Goal: Book appointment/travel/reservation

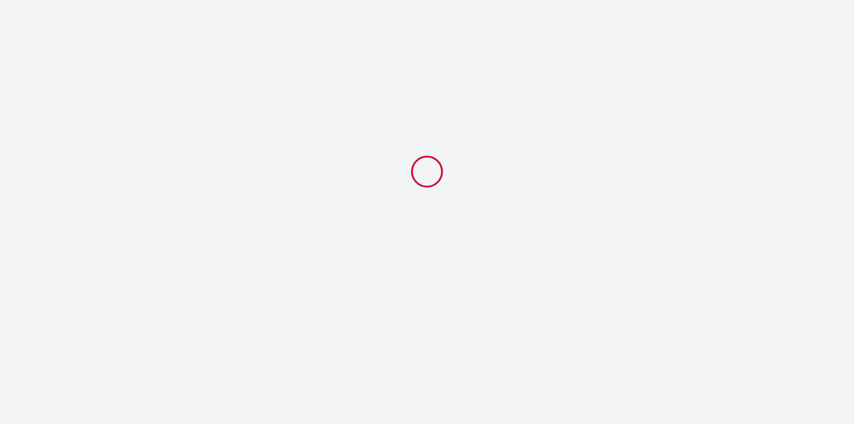
select select
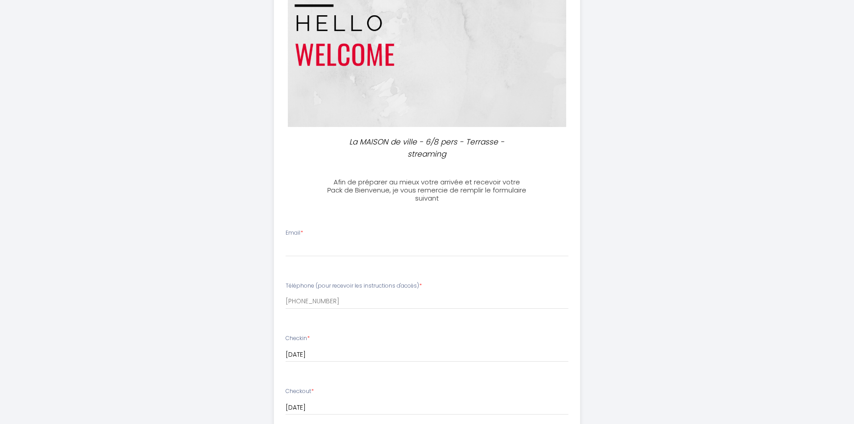
scroll to position [90, 0]
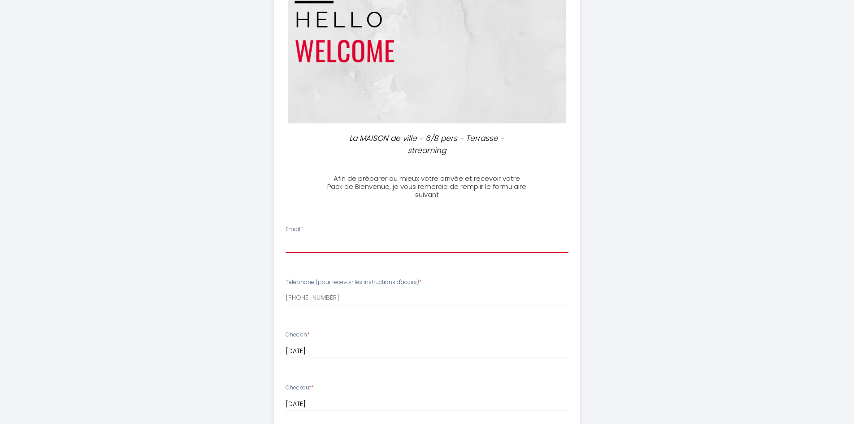
click at [323, 243] on input "Email *" at bounding box center [427, 245] width 283 height 16
type input "[EMAIL_ADDRESS][DOMAIN_NAME]"
click at [322, 285] on label "Téléphone (pour recevoir les instructions d'accès) *" at bounding box center [354, 282] width 136 height 9
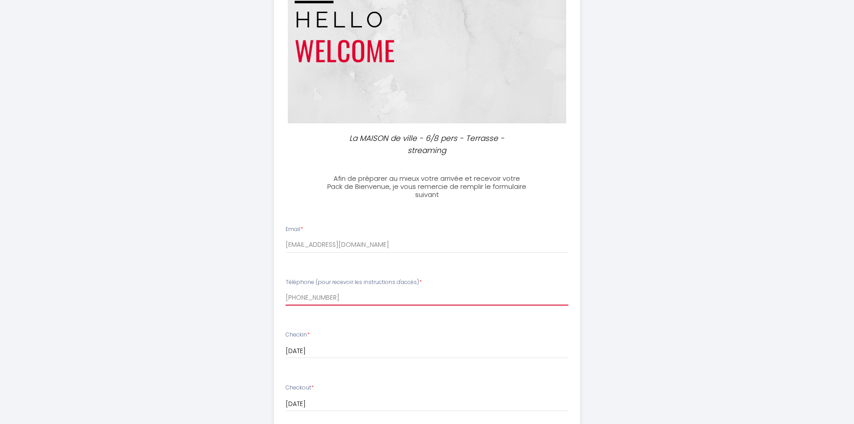
click at [322, 289] on input "[PHONE_NUMBER]" at bounding box center [427, 297] width 283 height 16
type input "[PHONE_NUMBER]"
drag, startPoint x: 387, startPoint y: 295, endPoint x: 273, endPoint y: 298, distance: 114.4
click at [288, 298] on input "Téléphone (pour recevoir les instructions d'accès) *" at bounding box center [427, 297] width 283 height 16
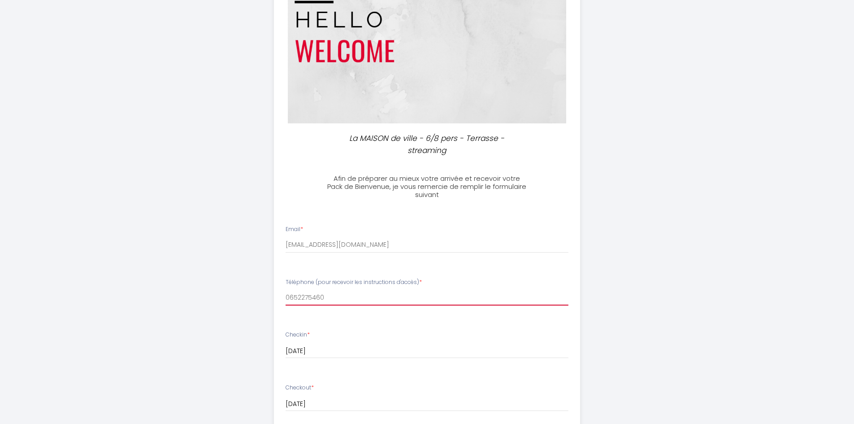
type input "0652275460"
click at [365, 319] on li "Téléphone (pour recevoir les instructions d'accès) * 0652275460" at bounding box center [426, 297] width 305 height 48
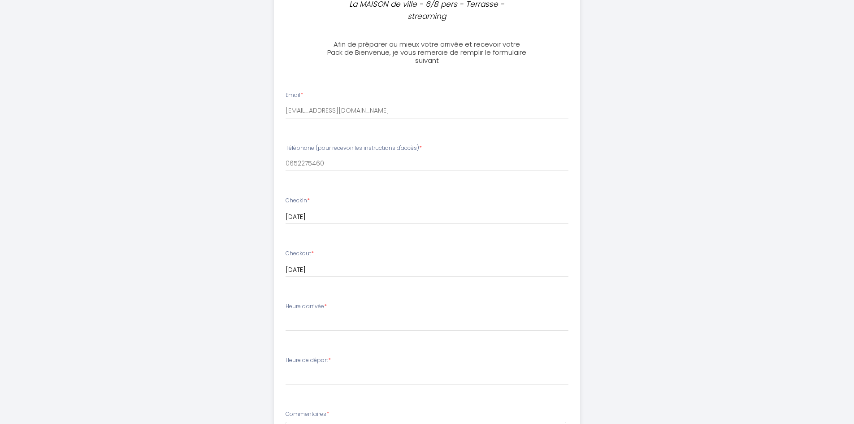
scroll to position [224, 0]
click at [299, 321] on select "17:00 17:30 18:00 18:30 19:00 19:30 20:00 20:30 21:00 21:30 22:00 22:30 23:00 2…" at bounding box center [427, 321] width 283 height 17
drag, startPoint x: 650, startPoint y: 320, endPoint x: 641, endPoint y: 320, distance: 9.0
click at [650, 320] on div "La MAISON de ville - 6/8 pers - Terrasse - streaming Afin de préparer au mieux …" at bounding box center [427, 209] width 459 height 867
click at [317, 317] on select "17:00 17:30 18:00 18:30 19:00 19:30 20:00 20:30 21:00 21:30 22:00 22:30 23:00 2…" at bounding box center [427, 321] width 283 height 17
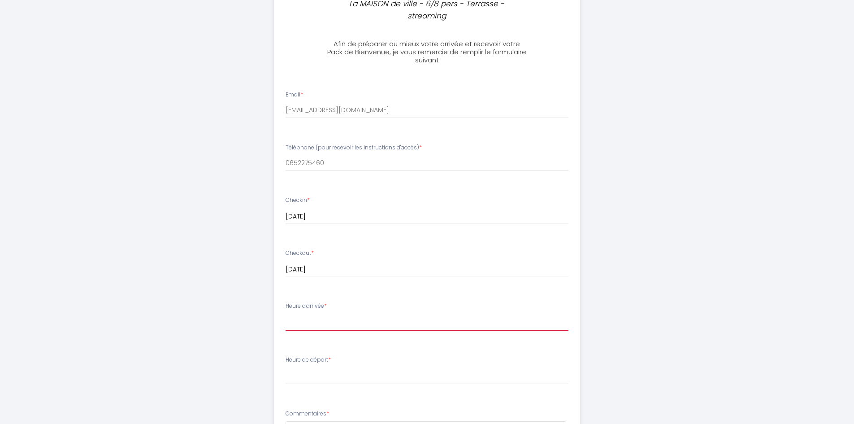
select select "17:00"
click at [286, 313] on select "17:00 17:30 18:00 18:30 19:00 19:30 20:00 20:30 21:00 21:30 22:00 22:30 23:00 2…" at bounding box center [427, 321] width 283 height 17
click at [316, 367] on div "Heure de départ * 00:00 00:30 01:00 01:30 02:00 02:30 03:00 03:30 04:00 04:30 0…" at bounding box center [427, 370] width 283 height 29
click at [311, 374] on select "00:00 00:30 01:00 01:30 02:00 02:30 03:00 03:30 04:00 04:30 05:00 05:30 06:00 0…" at bounding box center [427, 375] width 283 height 17
select select "08:00"
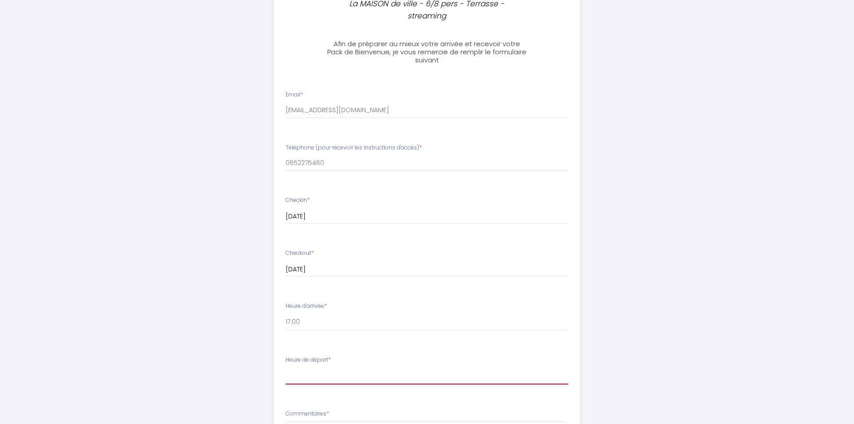
click at [286, 367] on select "00:00 00:30 01:00 01:30 02:00 02:30 03:00 03:30 04:00 04:30 05:00 05:30 06:00 0…" at bounding box center [427, 375] width 283 height 17
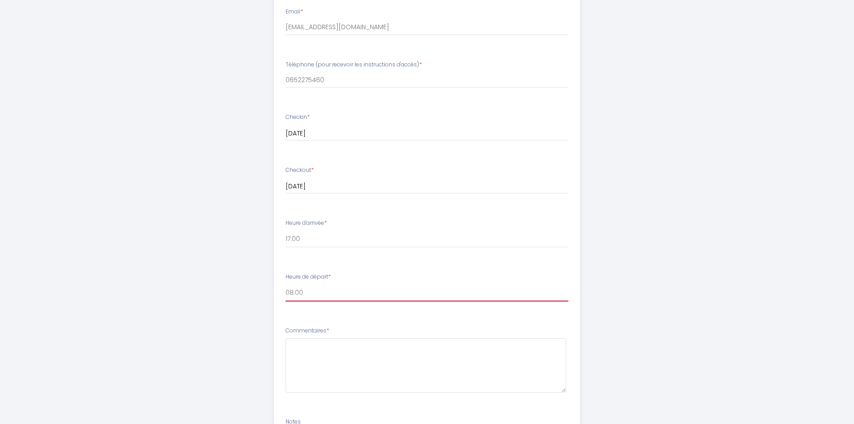
scroll to position [359, 0]
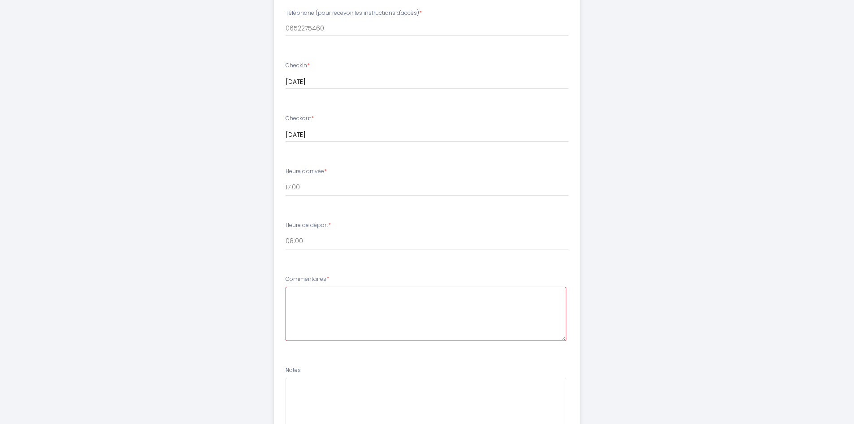
click at [318, 293] on textarea at bounding box center [426, 313] width 281 height 54
click at [308, 311] on textarea "Bonjour, Pour l'heure d'arrivée, je ne sais pas trop car il y a quelques paramè…" at bounding box center [426, 313] width 281 height 54
click at [341, 312] on textarea "Bonjour, Pour l'heure d'arrivée, je ne sais pas trop car il y a quelques paramè…" at bounding box center [426, 313] width 281 height 54
drag, startPoint x: 439, startPoint y: 308, endPoint x: 289, endPoint y: 304, distance: 150.7
click at [289, 304] on textarea "Bonjour, Pour l'heure d'arrivée, je ne sais pas trop car il y a quelques paramè…" at bounding box center [426, 313] width 281 height 54
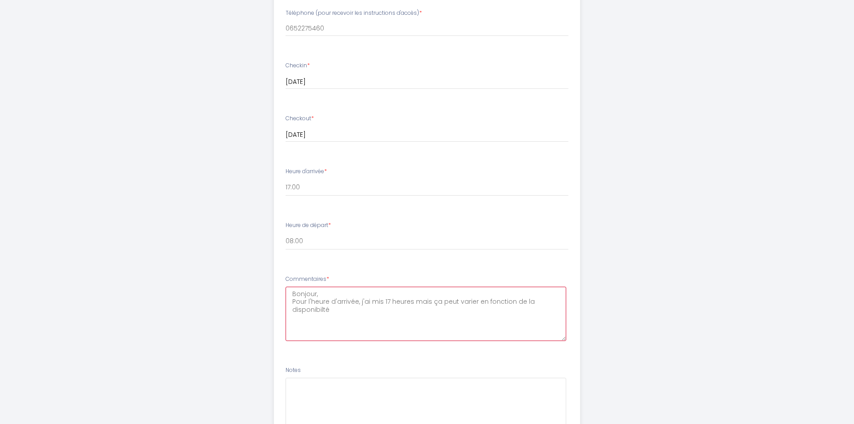
click at [322, 310] on textarea "Bonjour, Pour l'heure d'arrivée, j'ai mis 17 heures mais ça peut varier en fonc…" at bounding box center [426, 313] width 281 height 54
click at [339, 316] on textarea "Bonjour, Pour l'heure d'arrivée, j'ai mis 17 heures mais ça peut varier en fonc…" at bounding box center [426, 313] width 281 height 54
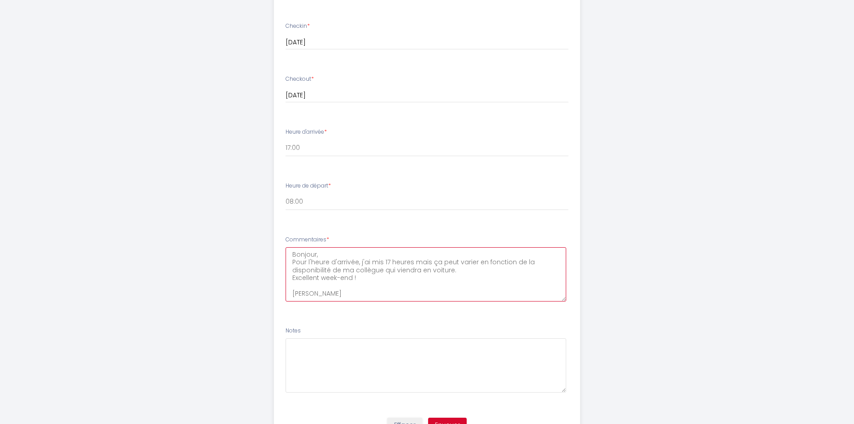
scroll to position [443, 0]
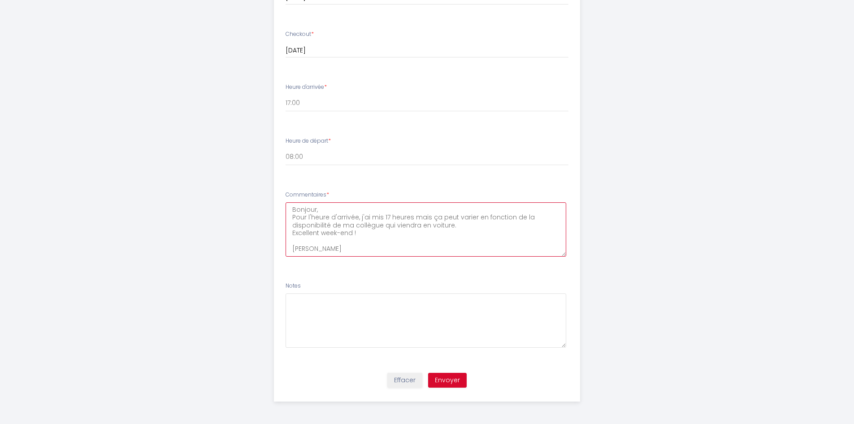
type textarea "Bonjour, Pour l'heure d'arrivée, j'ai mis 17 heures mais ça peut varier en fonc…"
click at [452, 380] on button "Envoyer" at bounding box center [447, 380] width 39 height 15
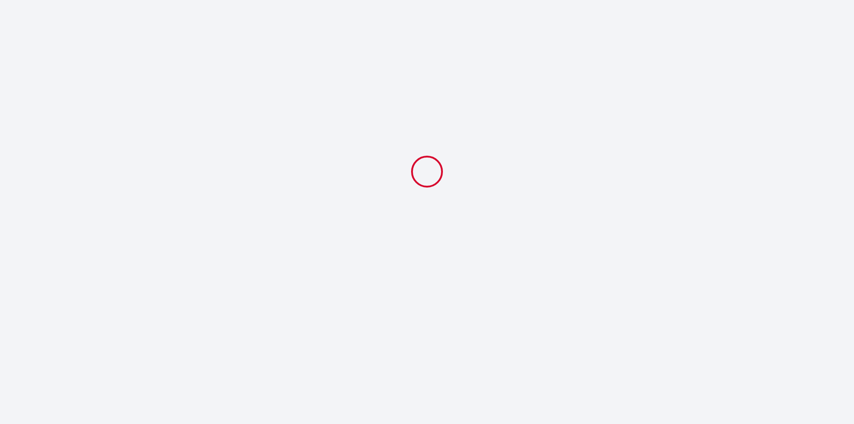
scroll to position [0, 0]
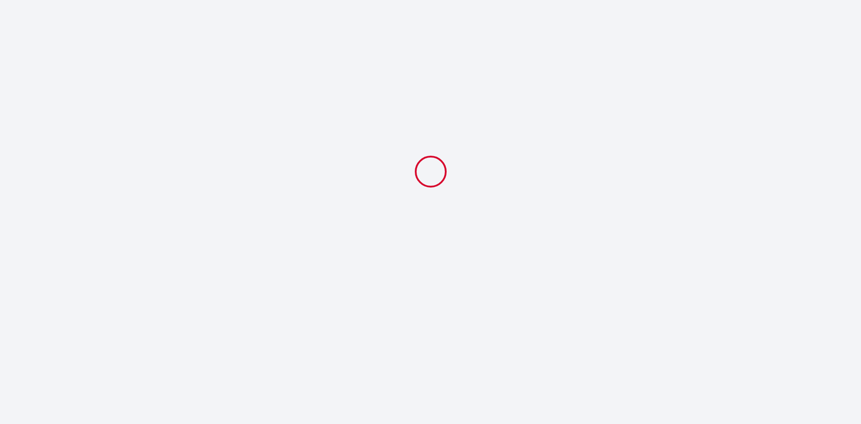
select select "08:00"
